Goal: Task Accomplishment & Management: Manage account settings

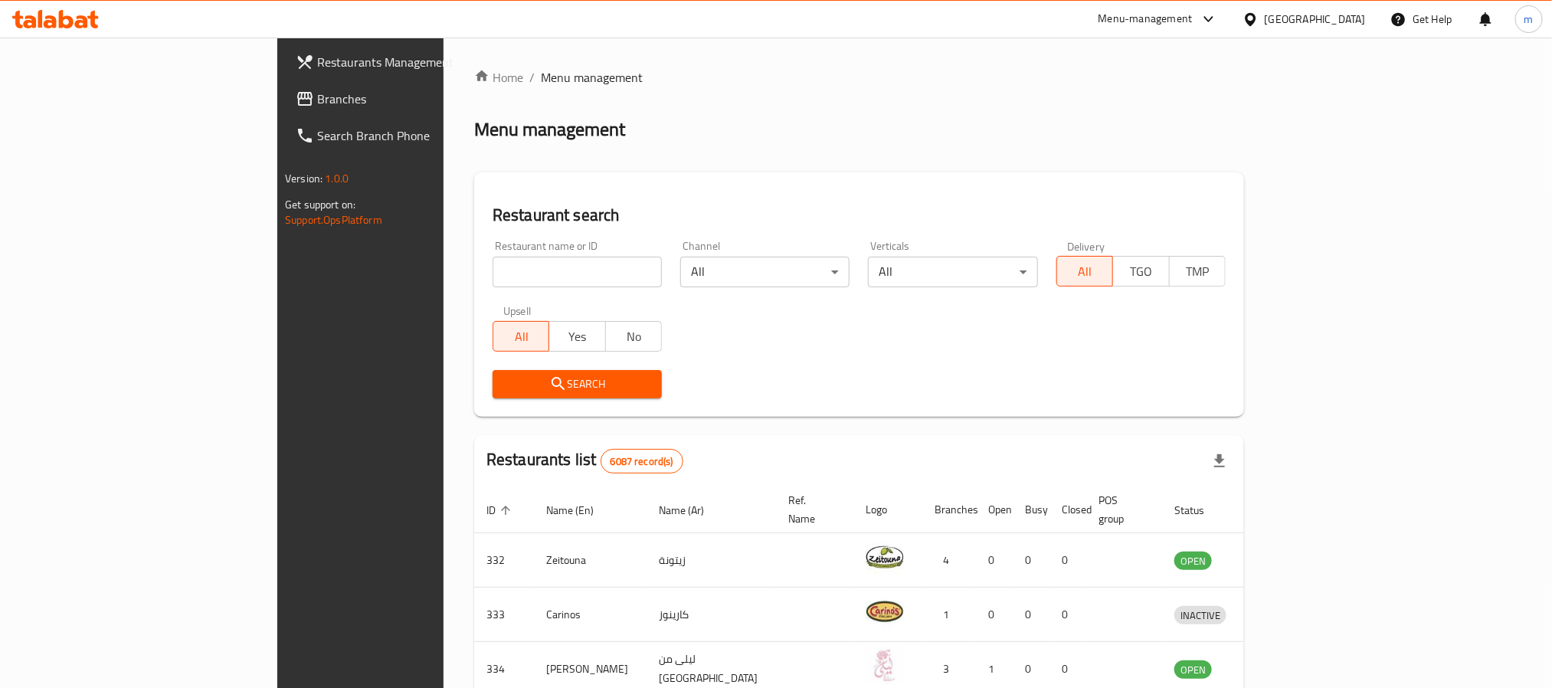
click at [1346, 8] on div "[GEOGRAPHIC_DATA]" at bounding box center [1304, 19] width 148 height 37
click at [1258, 19] on icon at bounding box center [1250, 19] width 16 height 16
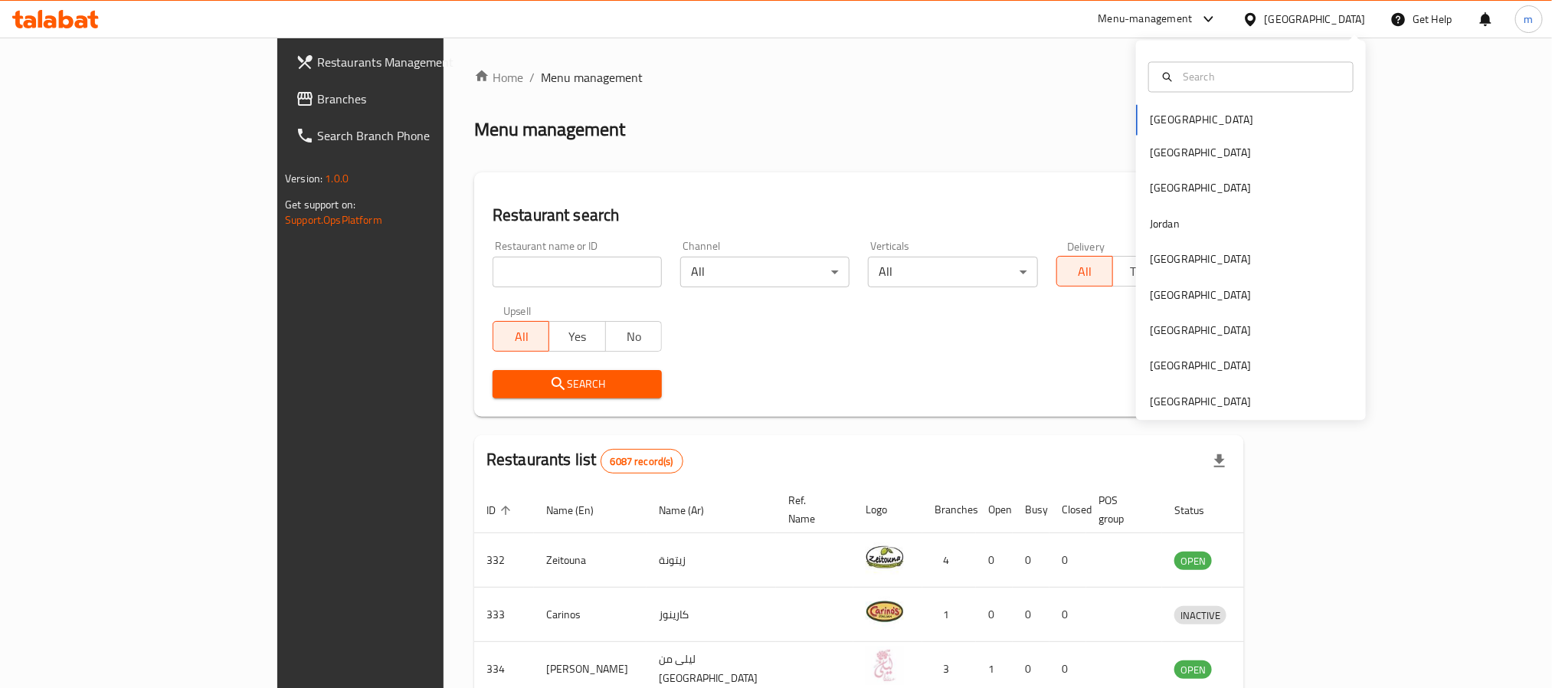
click at [1241, 412] on div "Bahrain Egypt Iraq Jordan Kuwait Oman Qatar Saudi Arabia United Arab Emirates" at bounding box center [1251, 231] width 230 height 380
click at [1154, 397] on div "[GEOGRAPHIC_DATA]" at bounding box center [1200, 401] width 101 height 17
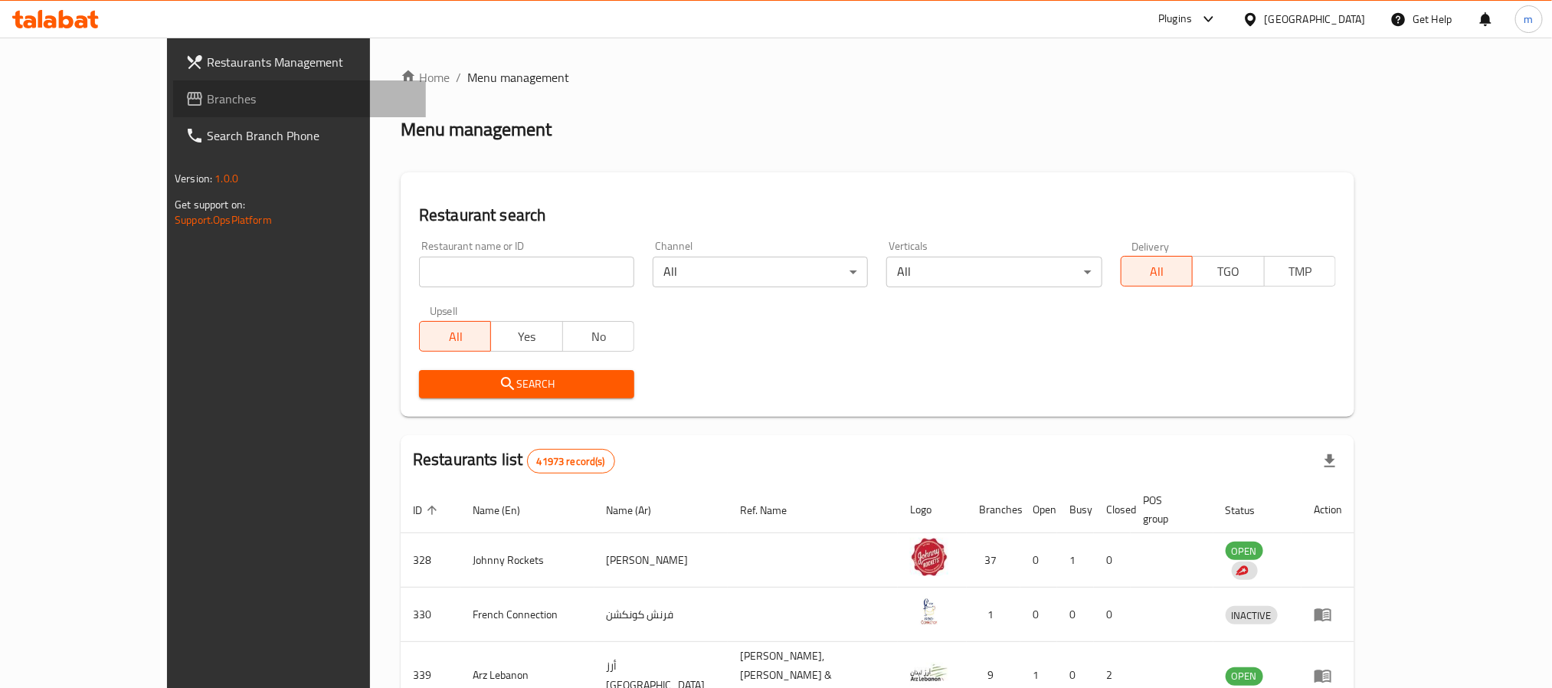
click at [207, 101] on span "Branches" at bounding box center [310, 99] width 207 height 18
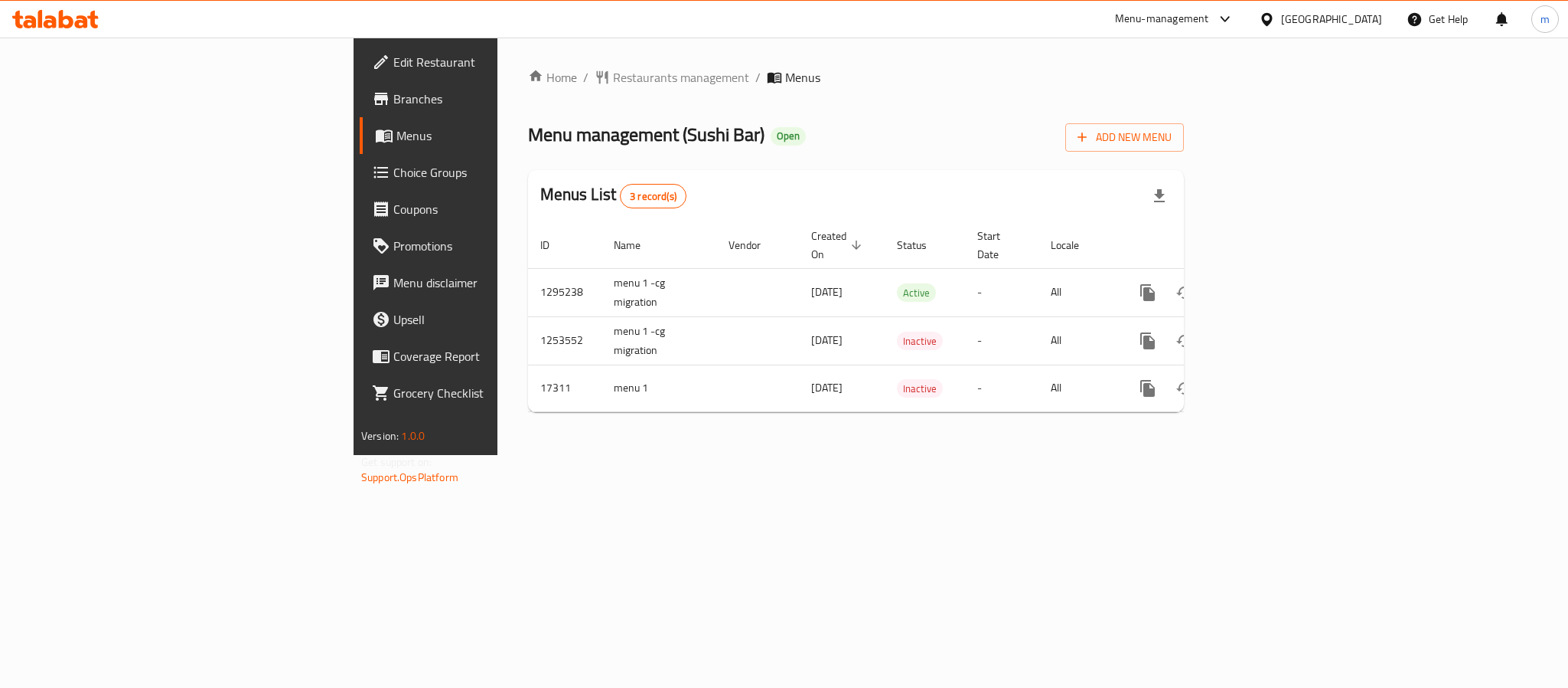
click at [1290, 17] on div "[GEOGRAPHIC_DATA]" at bounding box center [1331, 19] width 101 height 17
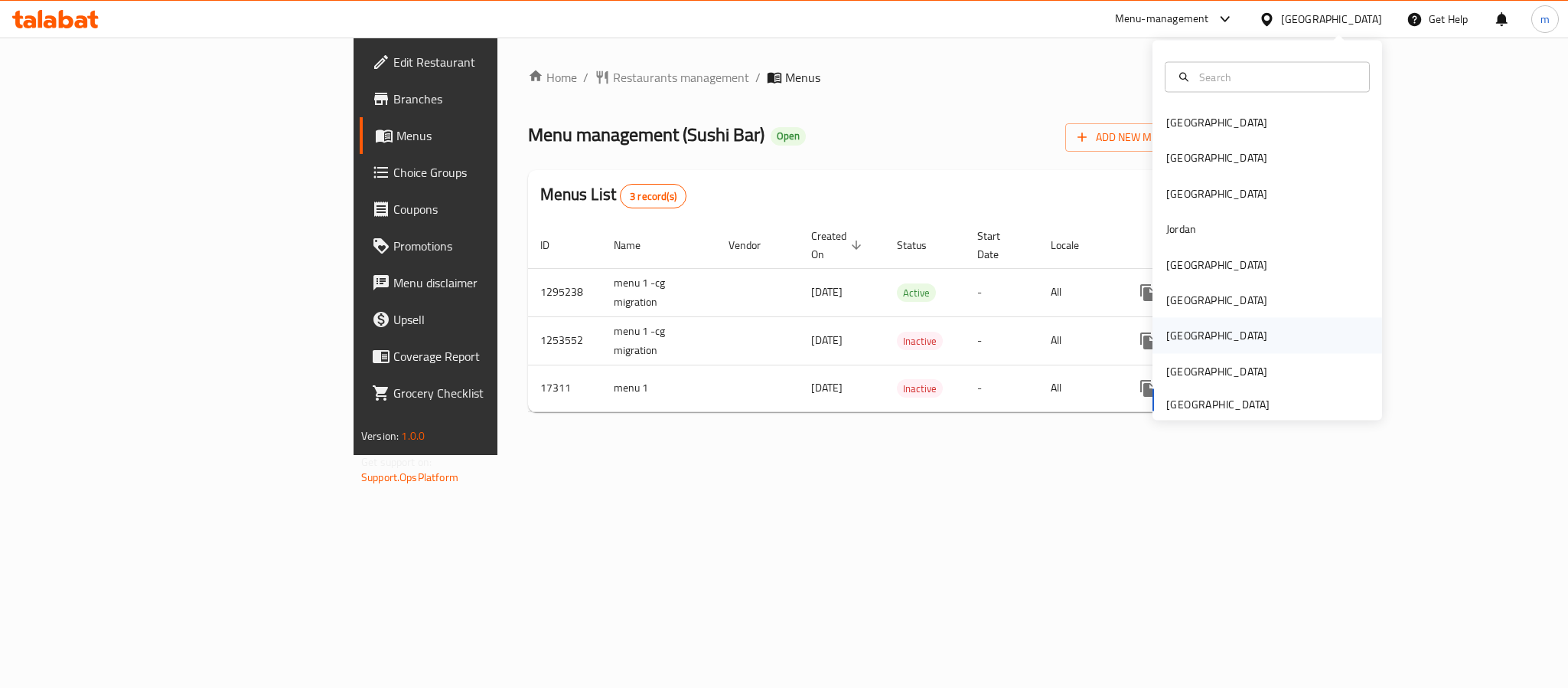
click at [1178, 322] on div "[GEOGRAPHIC_DATA]" at bounding box center [1217, 335] width 126 height 35
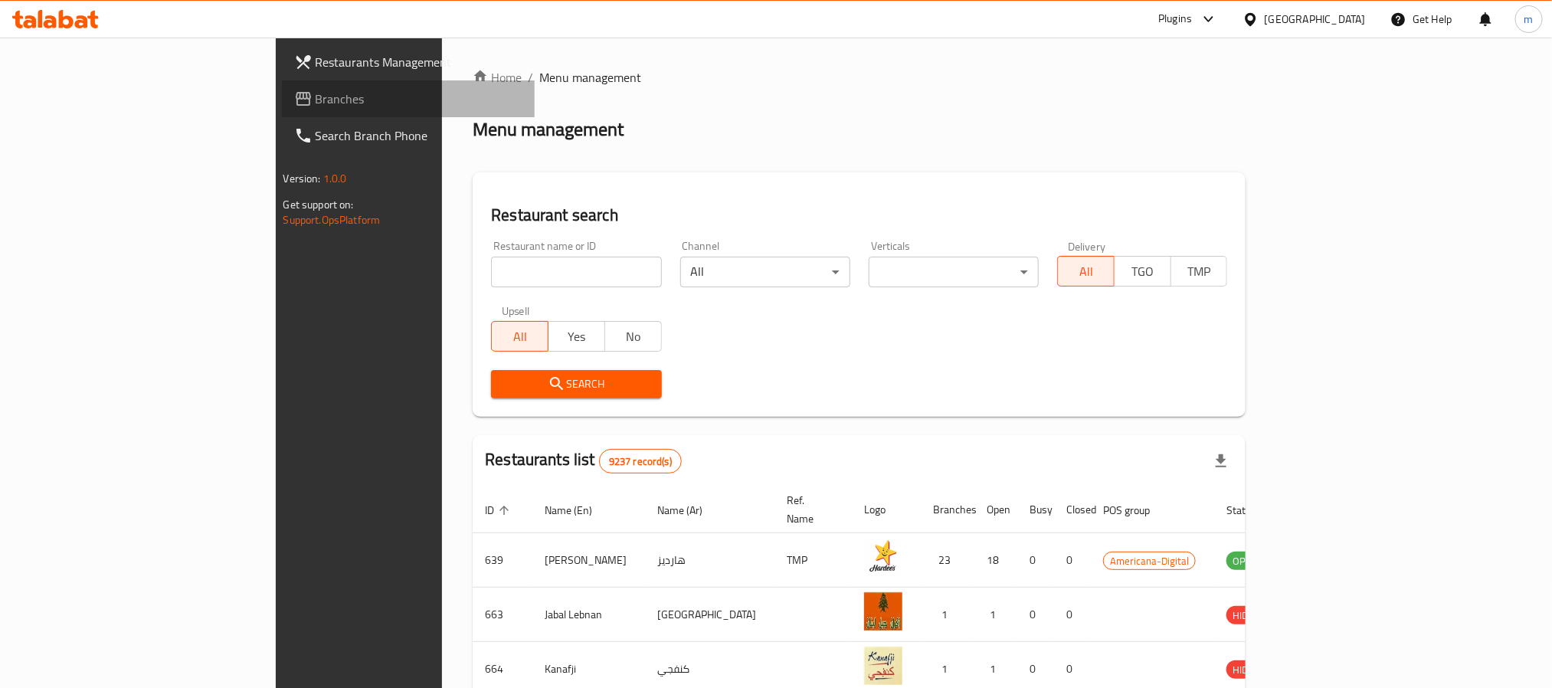
click at [294, 96] on icon at bounding box center [303, 99] width 18 height 18
